Goal: Find specific page/section: Find specific page/section

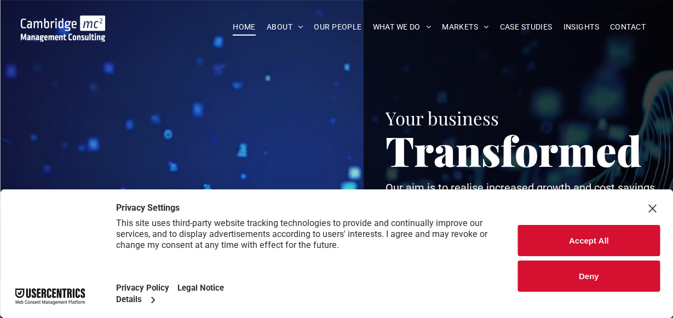
click at [537, 236] on button "Accept All" at bounding box center [589, 240] width 142 height 31
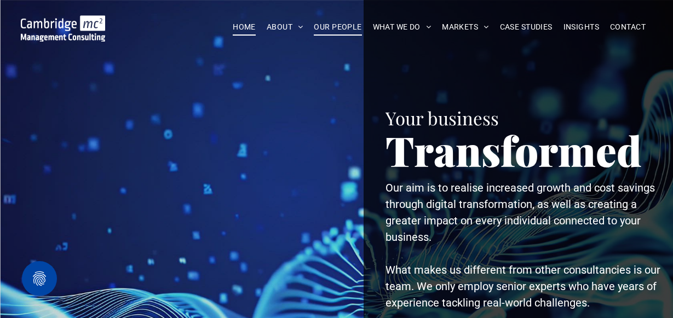
click at [320, 25] on span "OUR PEOPLE" at bounding box center [338, 27] width 48 height 17
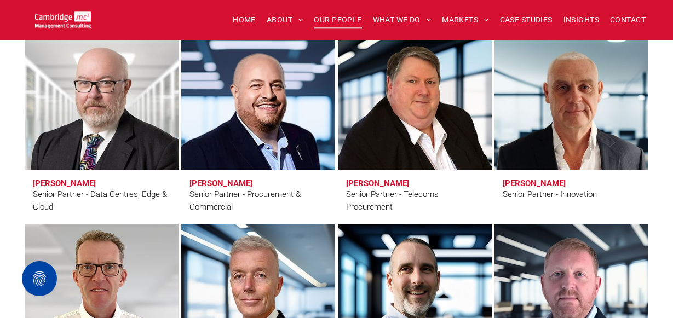
scroll to position [1632, 0]
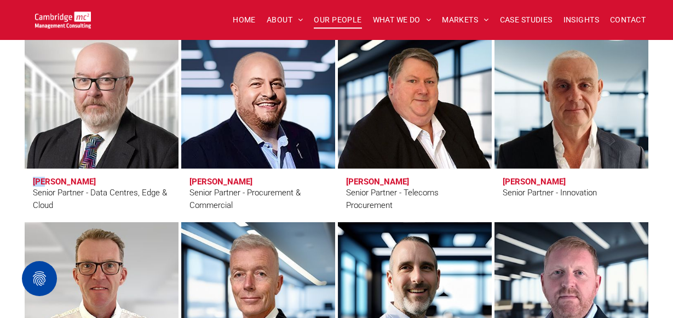
click at [114, 128] on link "Duncan Clubb" at bounding box center [101, 102] width 163 height 139
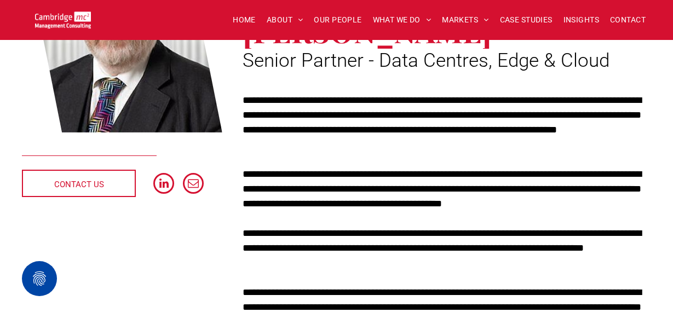
scroll to position [216, 0]
